Goal: Find specific page/section: Find specific page/section

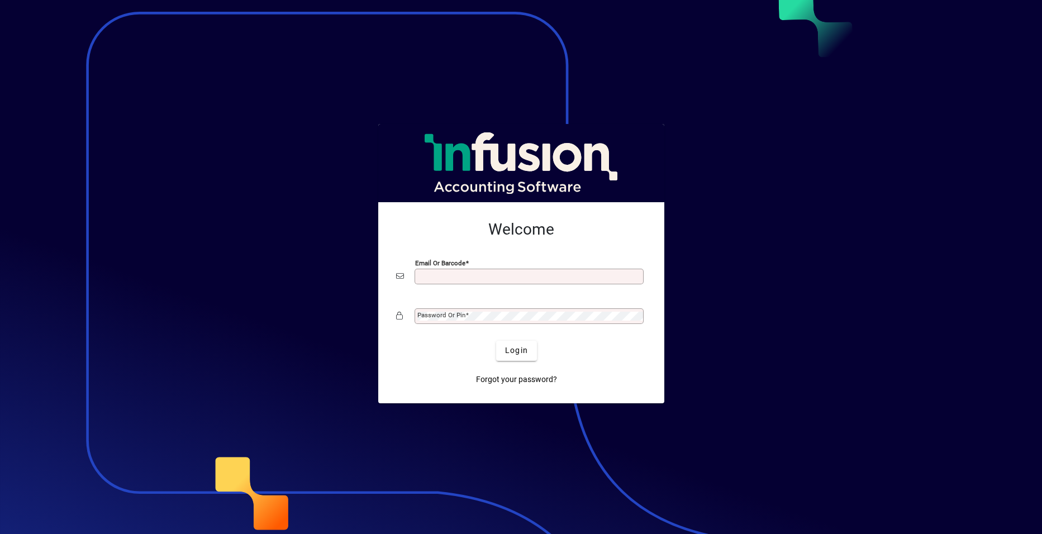
click at [426, 274] on input "Email or Barcode" at bounding box center [530, 276] width 226 height 9
type input "**********"
click at [454, 316] on mat-label "Password or Pin" at bounding box center [441, 315] width 48 height 8
click at [496, 341] on button "Login" at bounding box center [516, 351] width 41 height 20
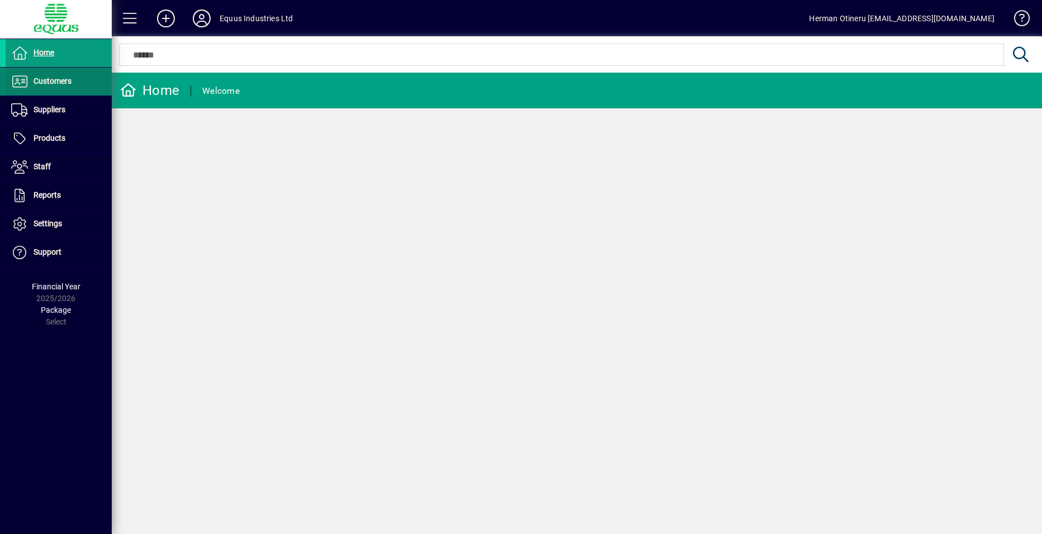
click at [58, 88] on span "Customers" at bounding box center [39, 81] width 66 height 13
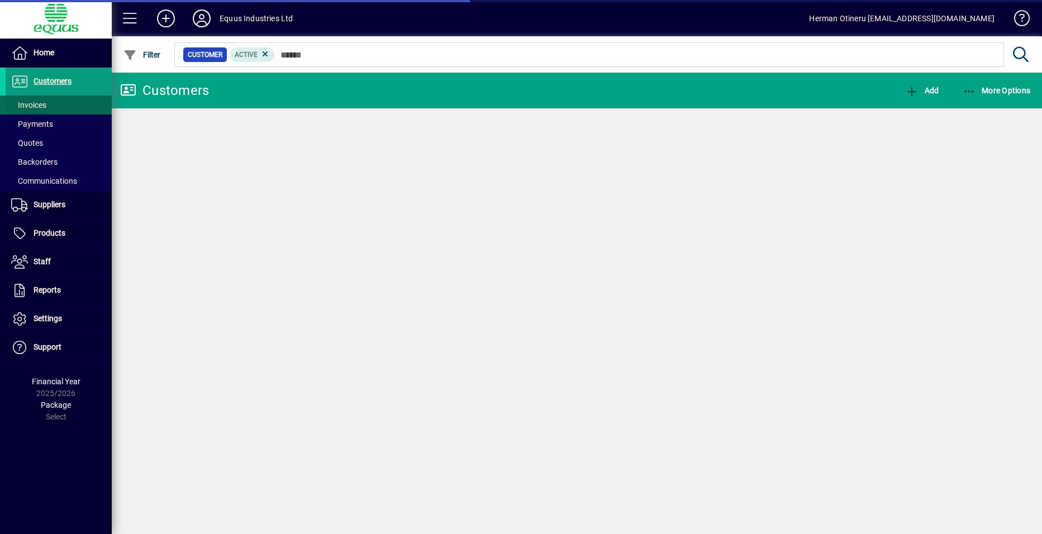
click at [36, 108] on span "Invoices" at bounding box center [28, 105] width 35 height 9
